Goal: Task Accomplishment & Management: Use online tool/utility

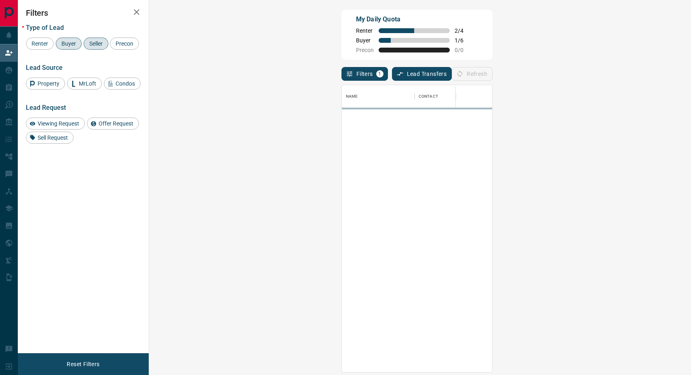
scroll to position [280, 517]
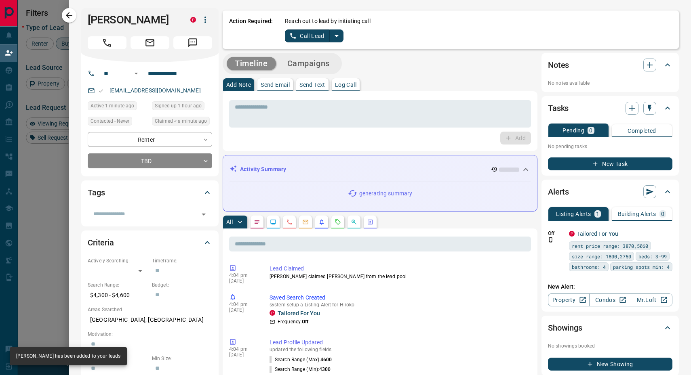
click at [333, 34] on icon "split button" at bounding box center [337, 36] width 10 height 10
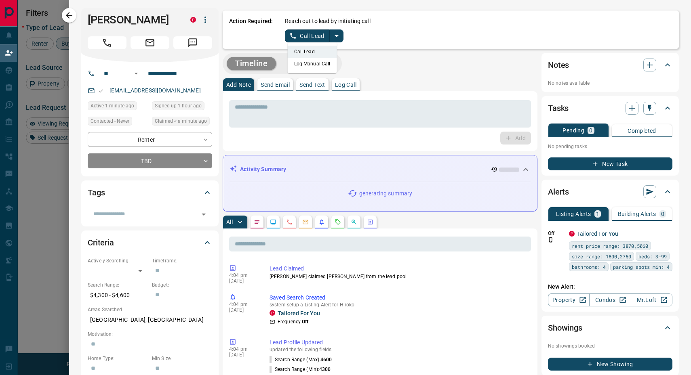
drag, startPoint x: 304, startPoint y: 62, endPoint x: 295, endPoint y: 57, distance: 11.0
click at [304, 62] on li "Log Manual Call" at bounding box center [312, 64] width 49 height 12
click at [294, 37] on button "Log Manual Call" at bounding box center [311, 36] width 53 height 13
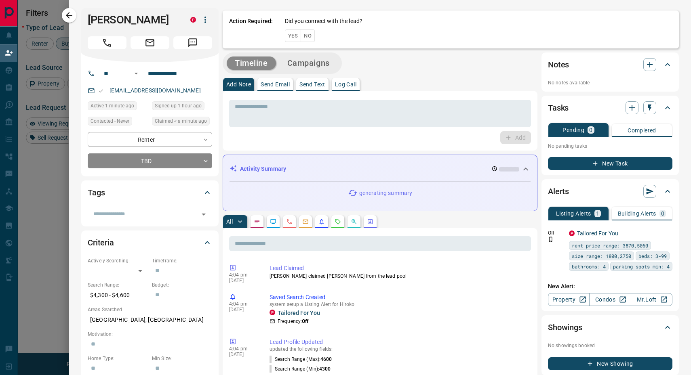
click at [291, 37] on button "Yes" at bounding box center [293, 36] width 16 height 13
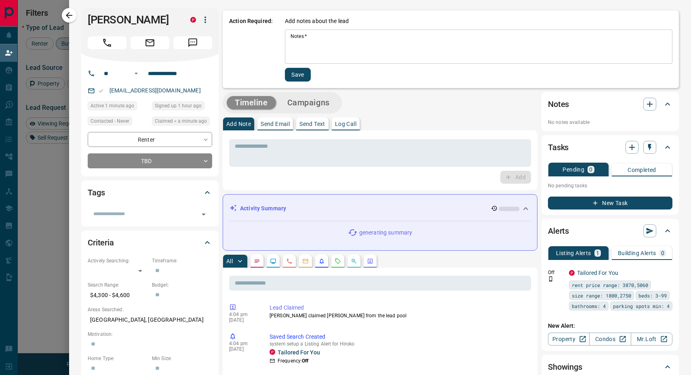
click at [301, 39] on textarea "Notes   *" at bounding box center [479, 46] width 376 height 27
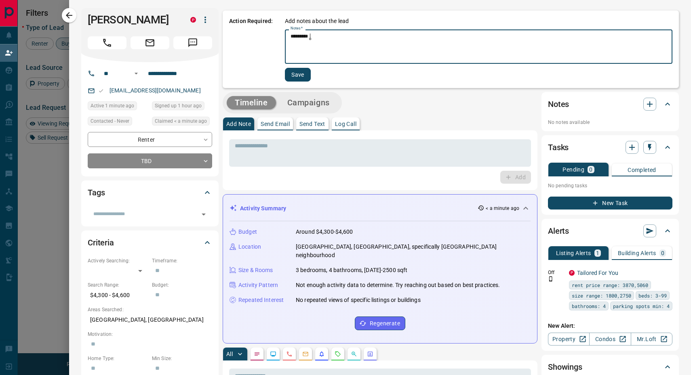
type textarea "*********"
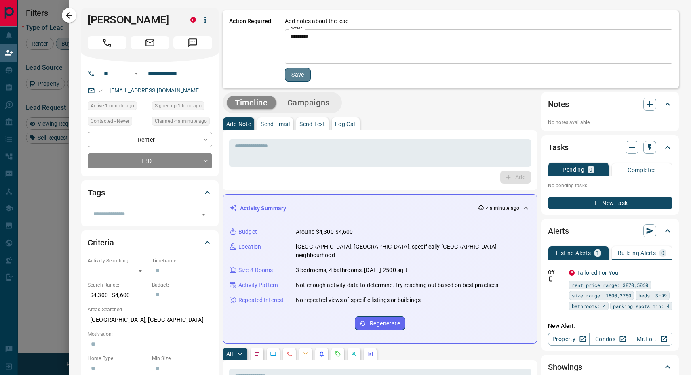
click at [295, 76] on button "Save" at bounding box center [298, 75] width 26 height 14
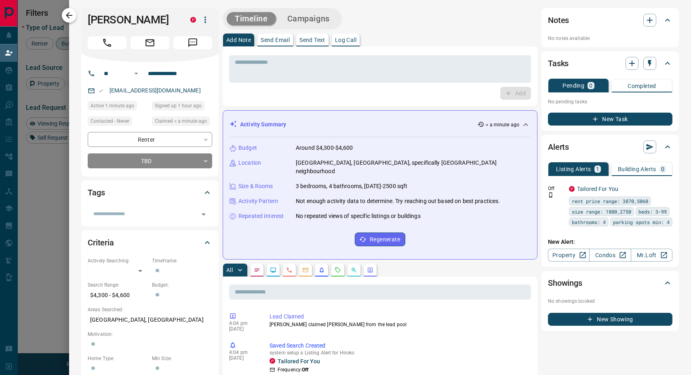
click at [68, 15] on icon "button" at bounding box center [69, 16] width 10 height 10
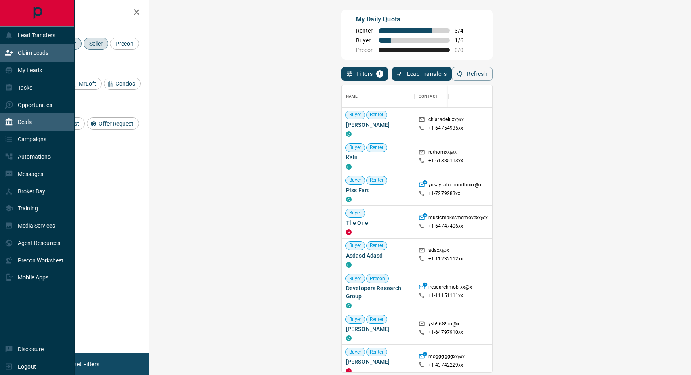
click at [31, 122] on p "Deals" at bounding box center [25, 122] width 14 height 6
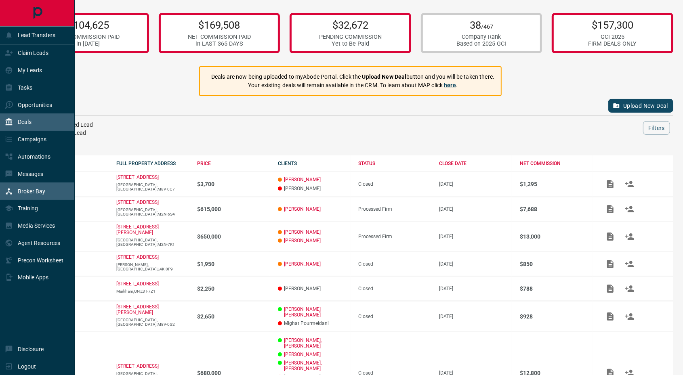
click at [36, 195] on div "Broker Bay" at bounding box center [25, 191] width 40 height 13
